Goal: Transaction & Acquisition: Purchase product/service

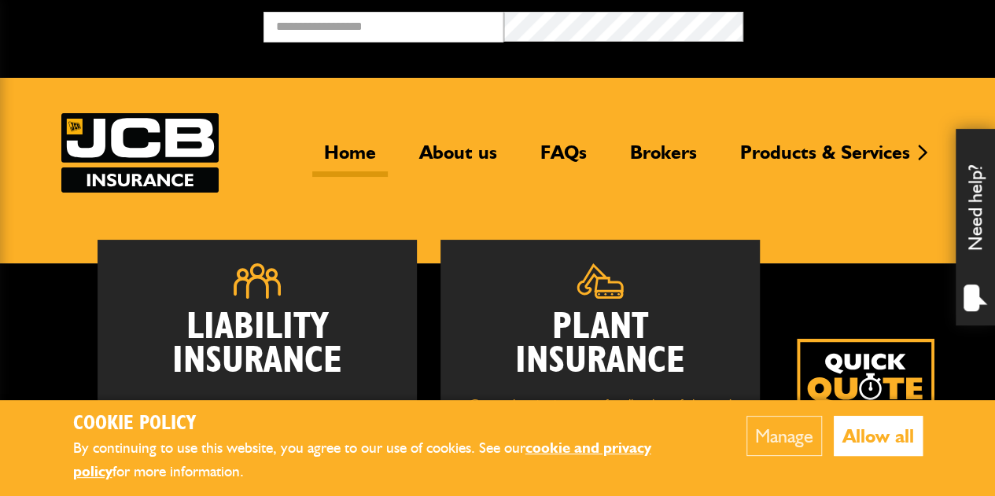
click at [867, 433] on button "Allow all" at bounding box center [878, 436] width 89 height 40
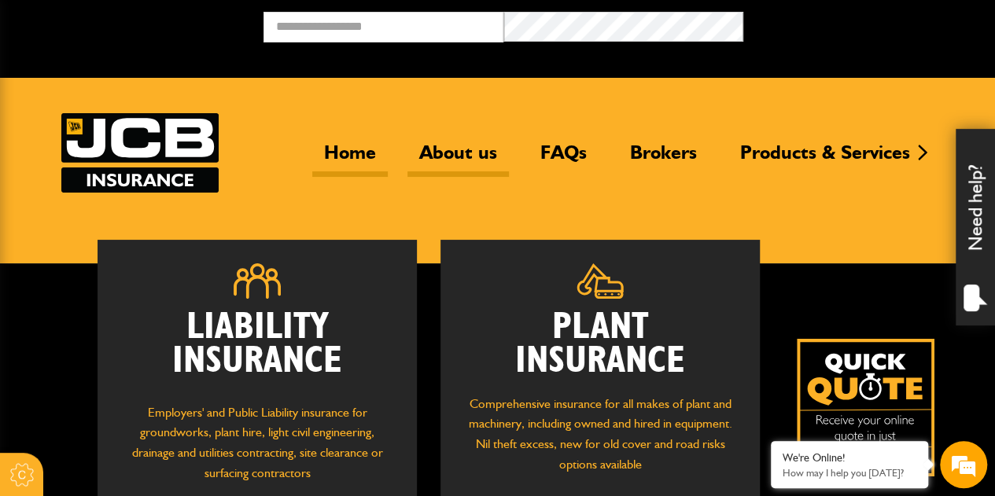
click at [455, 157] on link "About us" at bounding box center [457, 159] width 101 height 36
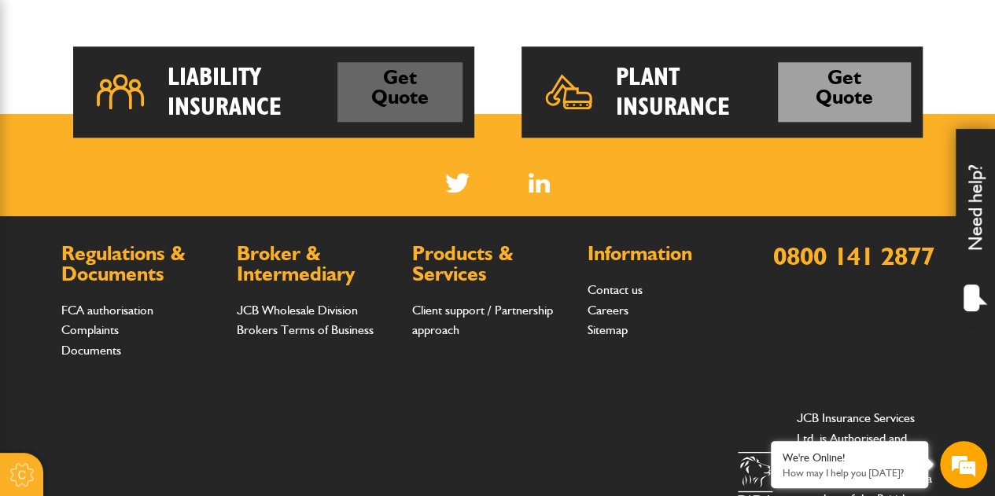
click at [381, 76] on link "Get Quote" at bounding box center [399, 92] width 124 height 61
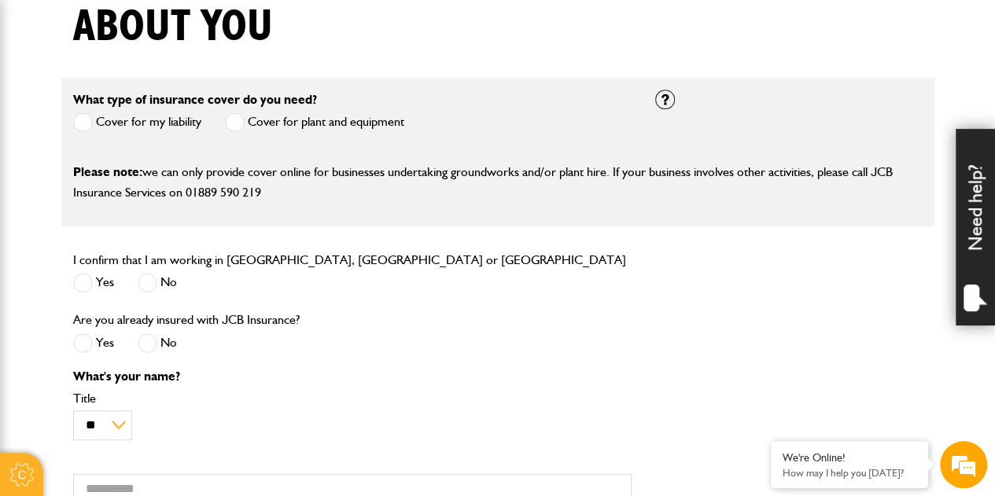
scroll to position [410, 0]
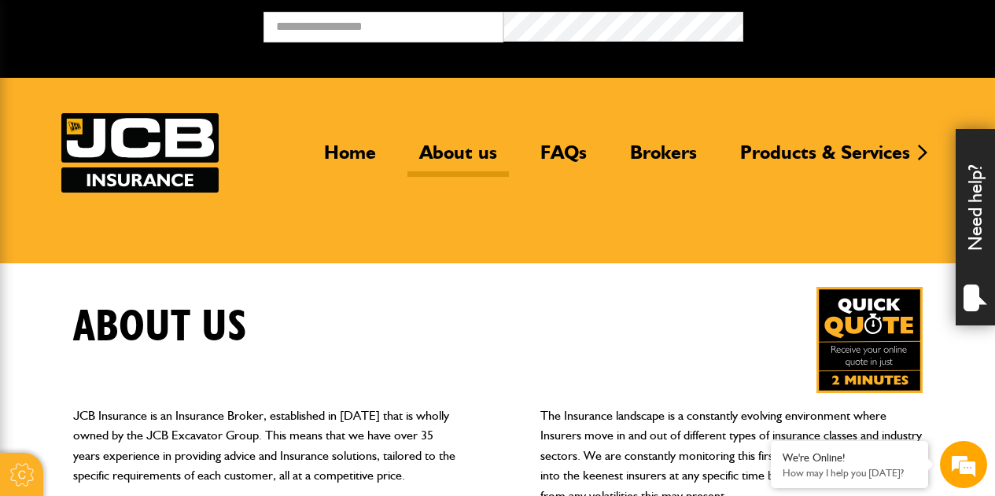
scroll to position [874, 0]
